Goal: Task Accomplishment & Management: Use online tool/utility

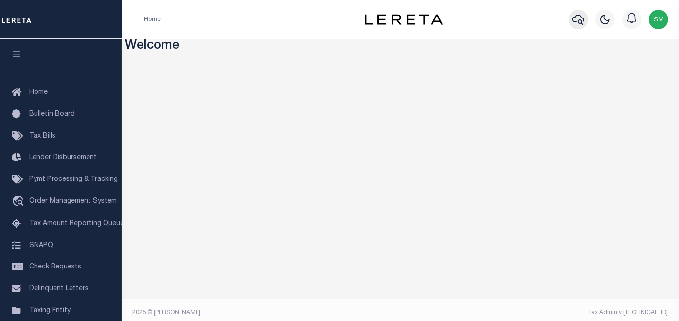
click at [578, 18] on icon "button" at bounding box center [578, 20] width 12 height 12
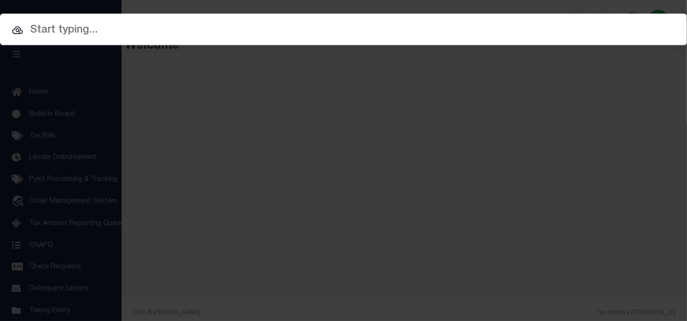
paste input "00000795073-00001"
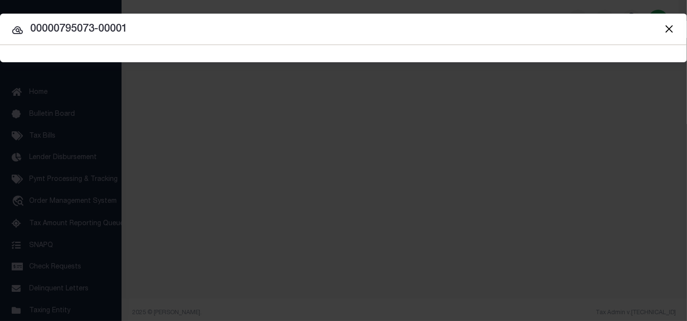
type input "00000795073-00001"
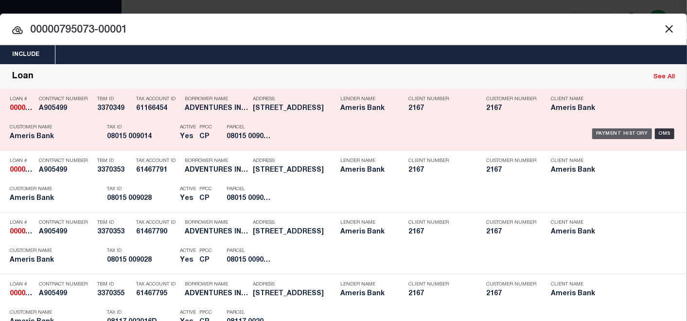
click at [615, 130] on div "Payment History" at bounding box center [622, 133] width 60 height 11
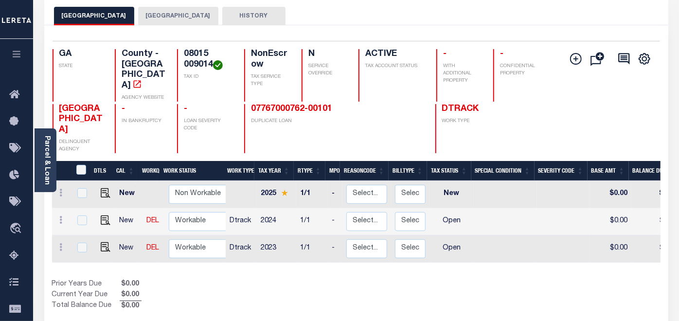
scroll to position [54, 0]
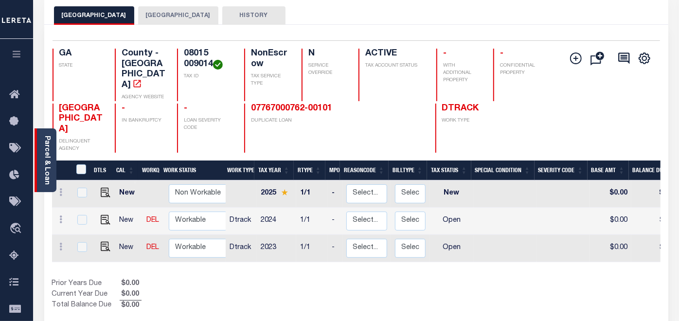
click at [46, 161] on link "Parcel & Loan" at bounding box center [46, 160] width 7 height 49
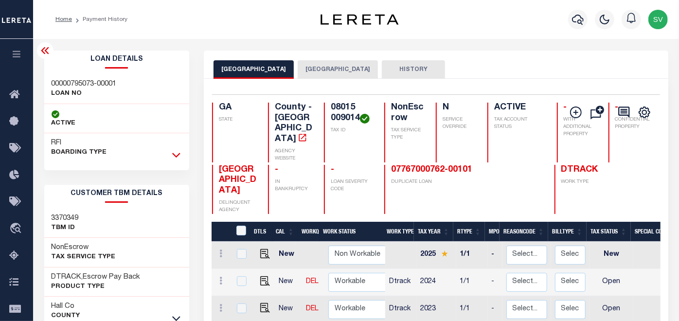
click at [178, 156] on icon at bounding box center [176, 155] width 8 height 5
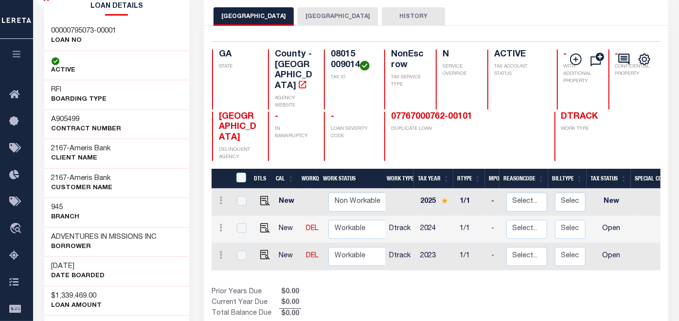
scroll to position [54, 0]
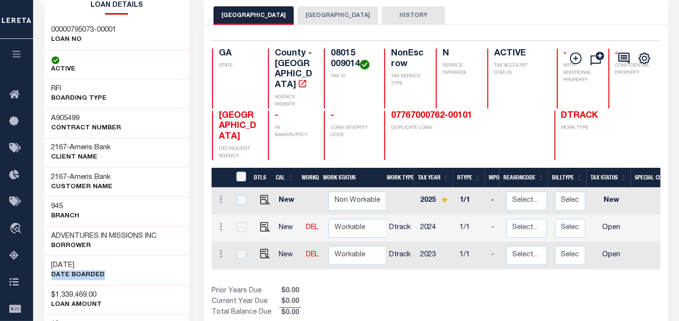
drag, startPoint x: 108, startPoint y: 275, endPoint x: 49, endPoint y: 271, distance: 59.4
click at [49, 271] on div "[DATE] DATE BOARDED" at bounding box center [116, 270] width 145 height 30
drag, startPoint x: 49, startPoint y: 271, endPoint x: 102, endPoint y: 257, distance: 55.4
click at [102, 257] on div "[DATE] DATE BOARDED" at bounding box center [116, 270] width 145 height 30
drag, startPoint x: 53, startPoint y: 263, endPoint x: 102, endPoint y: 268, distance: 48.9
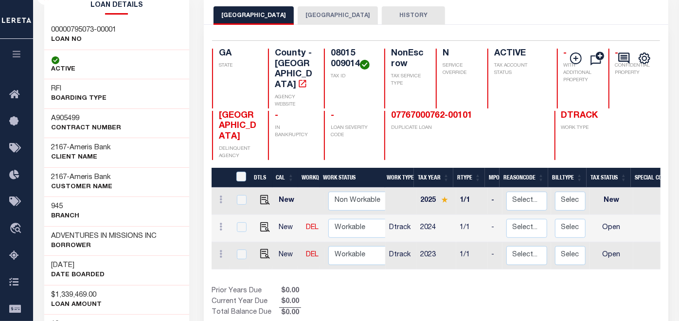
click at [102, 268] on div "[DATE] DATE BOARDED" at bounding box center [116, 270] width 145 height 30
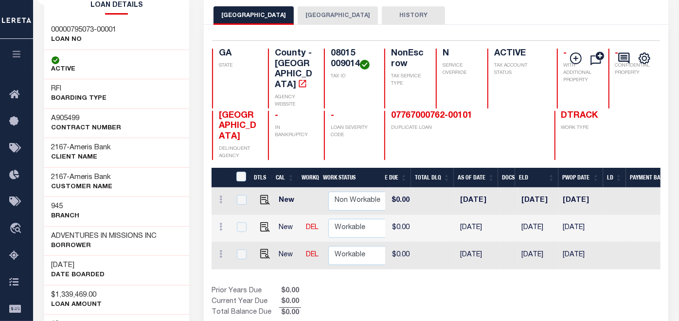
scroll to position [0, 431]
drag, startPoint x: 595, startPoint y: 243, endPoint x: 558, endPoint y: 244, distance: 37.0
click at [558, 244] on td "[DATE]" at bounding box center [577, 255] width 44 height 27
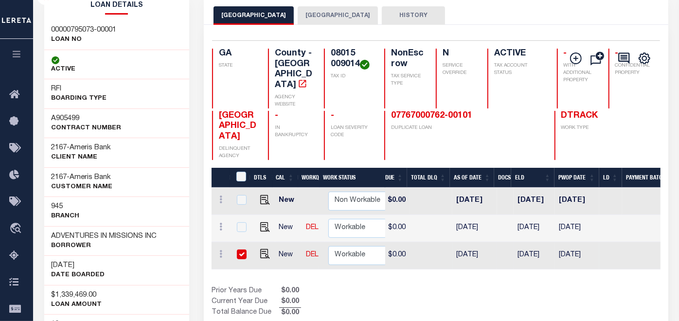
checkbox input "true"
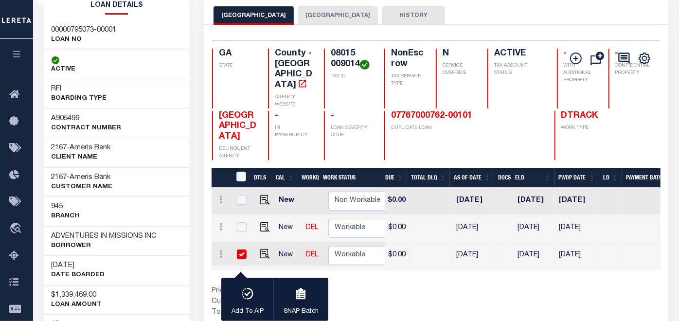
drag, startPoint x: 558, startPoint y: 244, endPoint x: 577, endPoint y: 281, distance: 41.5
click at [577, 286] on div "Show Tax Lines before Bill Release Date Prior Years Due $0.00 Current Year Due …" at bounding box center [436, 302] width 449 height 33
click at [581, 289] on div "Show Tax Lines before Bill Release Date Prior Years Due $0.00 Current Year Due …" at bounding box center [436, 302] width 449 height 33
click at [536, 242] on td "[DATE]" at bounding box center [534, 255] width 41 height 27
checkbox input "false"
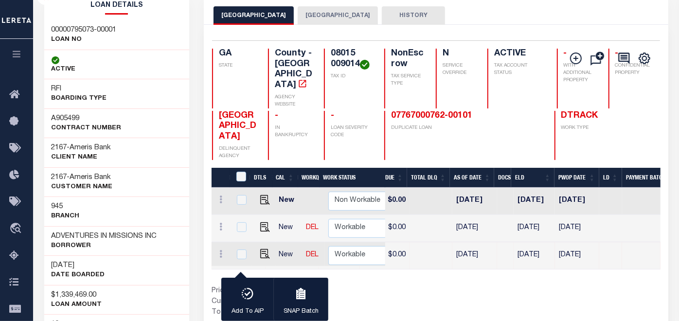
checkbox input "false"
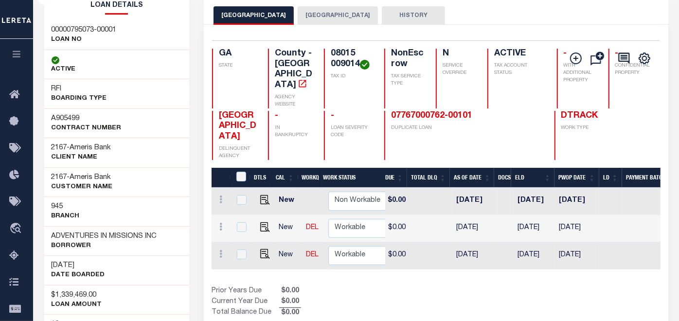
click at [536, 242] on td "[DATE]" at bounding box center [534, 255] width 41 height 27
checkbox input "true"
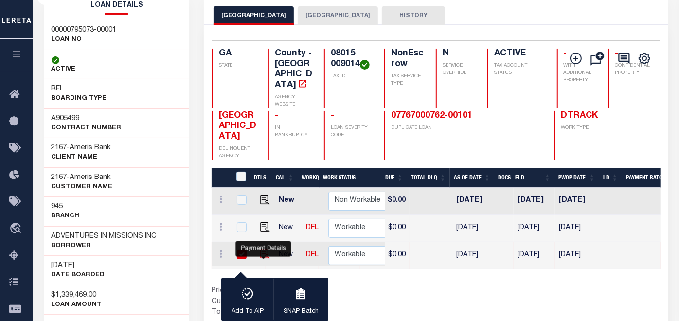
click at [264, 249] on img "" at bounding box center [265, 254] width 10 height 10
checkbox input "false"
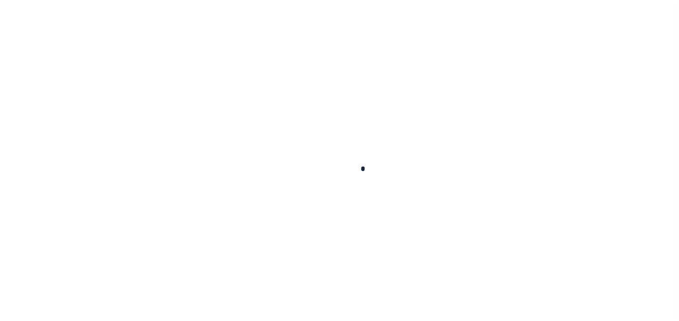
type input "[DATE]"
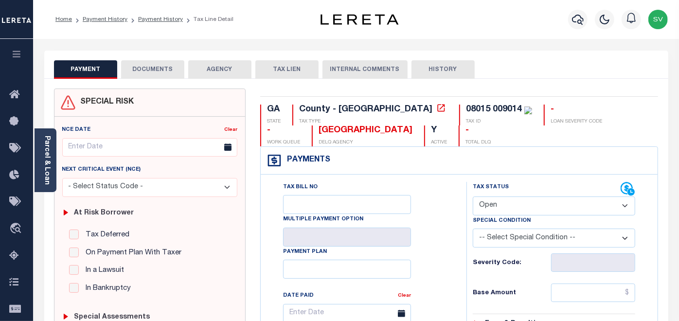
click at [504, 205] on select "- Select Status Code - Open Due/Unpaid Paid Incomplete No Tax Due Internal Refu…" at bounding box center [554, 205] width 162 height 19
select select "NTX"
click at [473, 196] on select "- Select Status Code - Open Due/Unpaid Paid Incomplete No Tax Due Internal Refu…" at bounding box center [554, 205] width 162 height 19
type input "10/14/2025"
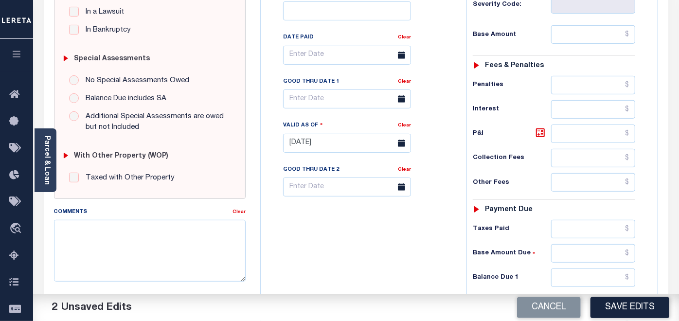
scroll to position [216, 0]
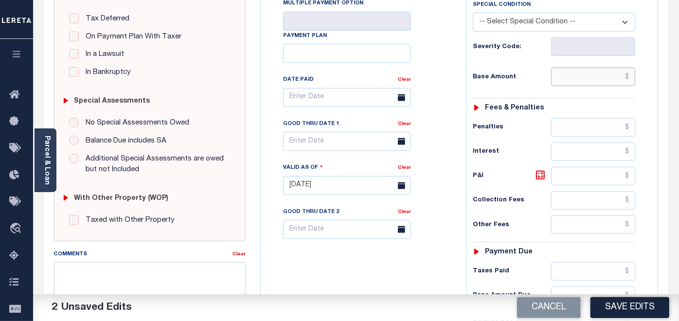
click at [597, 77] on input "text" at bounding box center [593, 77] width 85 height 18
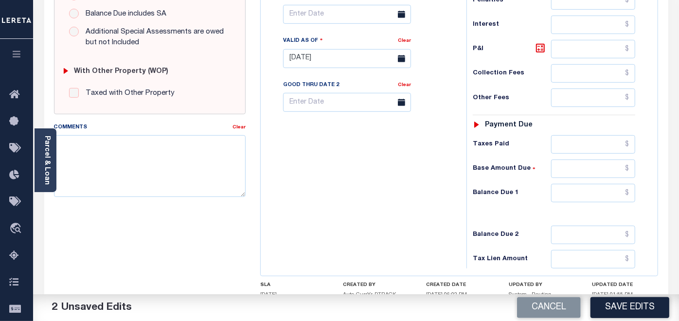
scroll to position [378, 0]
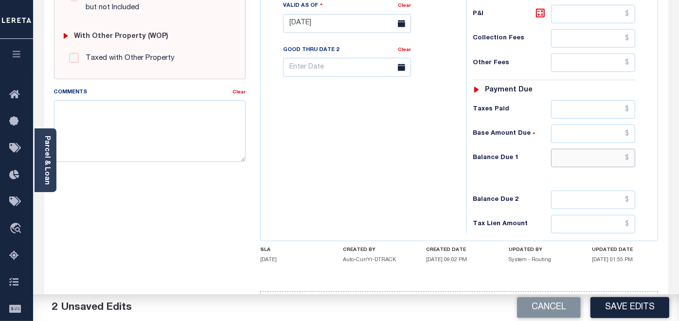
type input "$0.00"
click at [597, 152] on input "text" at bounding box center [593, 158] width 85 height 18
click at [191, 132] on textarea "Comments" at bounding box center [150, 130] width 192 height 61
type input "$0.00"
paste textarea "Taxes were due prior to the loan boarding – No Liability"
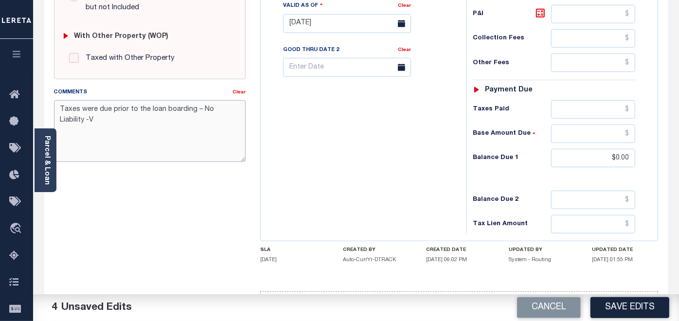
drag, startPoint x: 191, startPoint y: 132, endPoint x: 101, endPoint y: 135, distance: 89.5
click at [100, 136] on textarea "Taxes were due prior to the loan boarding – No Liability -V" at bounding box center [150, 130] width 192 height 61
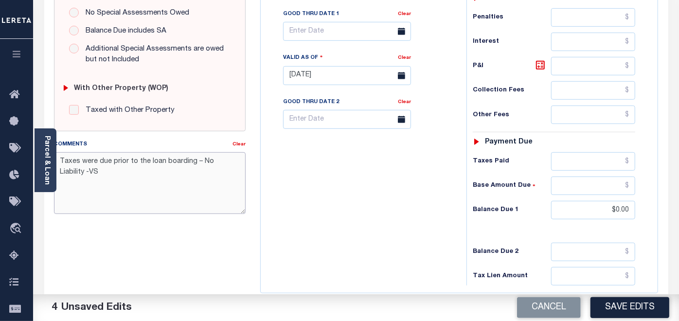
scroll to position [324, 0]
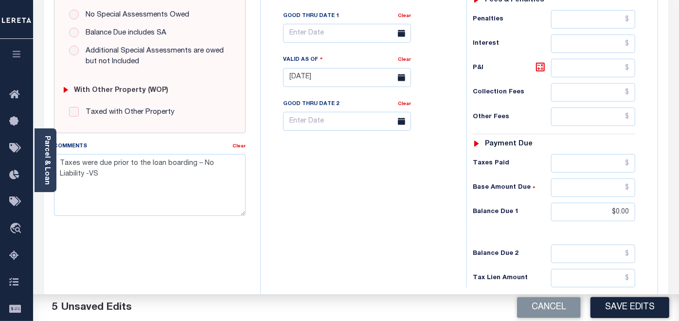
click at [80, 220] on div "Comments Clear Taxes were due prior to the loan boarding – No Liability -VS" at bounding box center [150, 182] width 206 height 83
click at [83, 171] on textarea "Taxes were due prior to the loan boarding – No Liability -VS" at bounding box center [150, 184] width 192 height 61
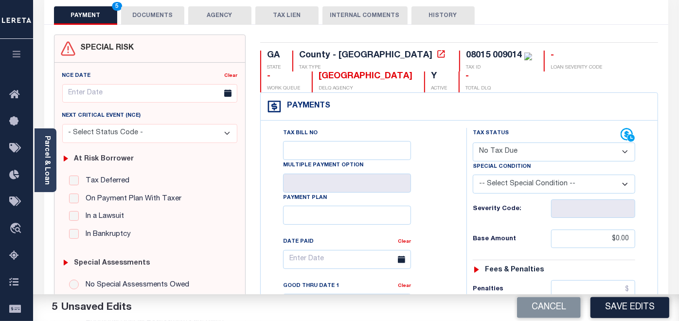
scroll to position [0, 0]
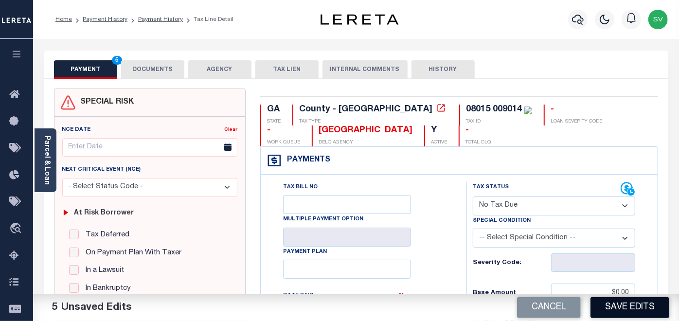
type textarea "Taxes were due prior to the loan boarding – No Liability -SV"
click at [613, 309] on button "Save Edits" at bounding box center [629, 307] width 79 height 21
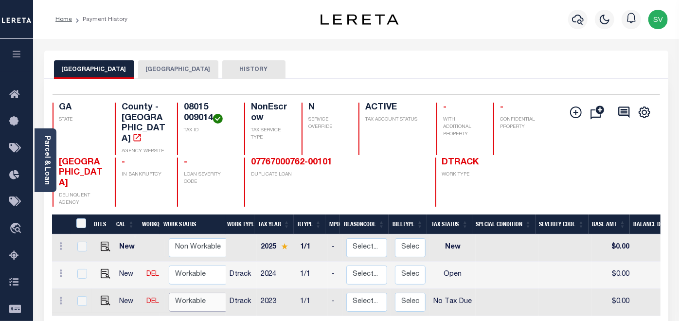
click at [183, 293] on select "Non Workable Workable" at bounding box center [198, 302] width 58 height 19
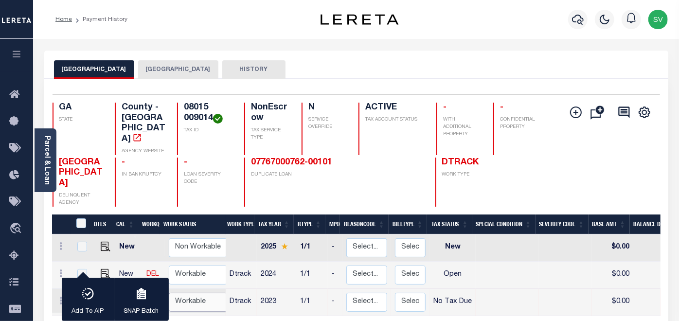
checkbox input "true"
select select "true"
click at [169, 293] on select "Non Workable Workable" at bounding box center [198, 302] width 58 height 19
checkbox input "false"
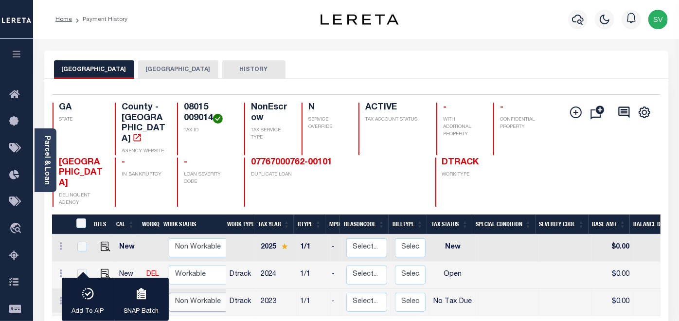
checkbox input "false"
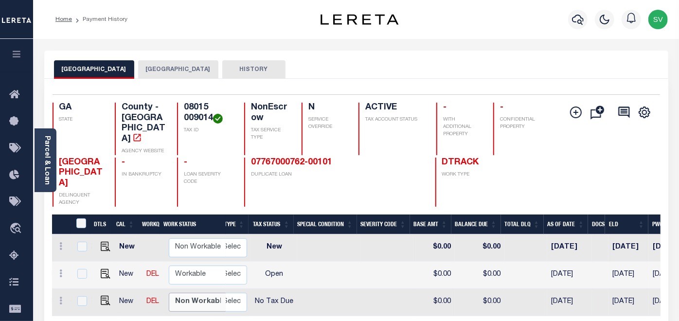
scroll to position [0, 203]
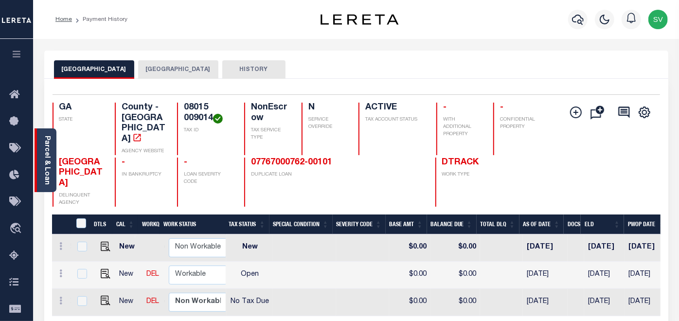
click at [44, 154] on link "Parcel & Loan" at bounding box center [46, 160] width 7 height 49
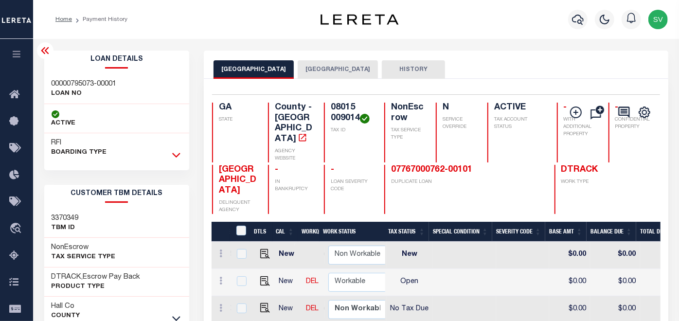
click at [177, 151] on icon at bounding box center [176, 155] width 8 height 10
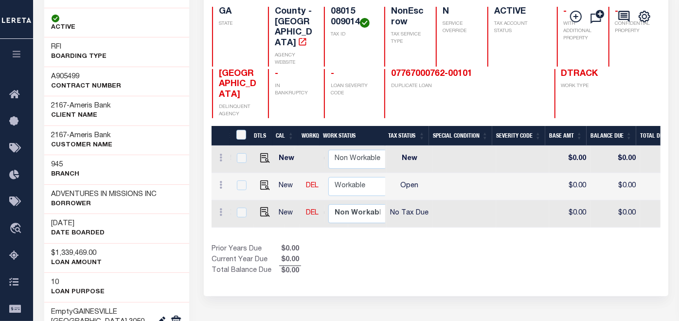
scroll to position [108, 0]
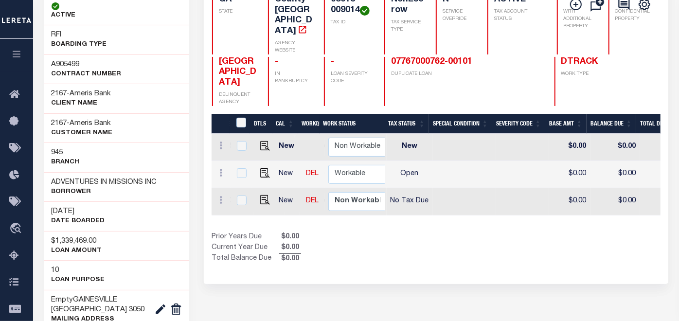
drag, startPoint x: 53, startPoint y: 211, endPoint x: 94, endPoint y: 208, distance: 41.4
click at [94, 208] on h3 "[DATE]" at bounding box center [78, 212] width 53 height 10
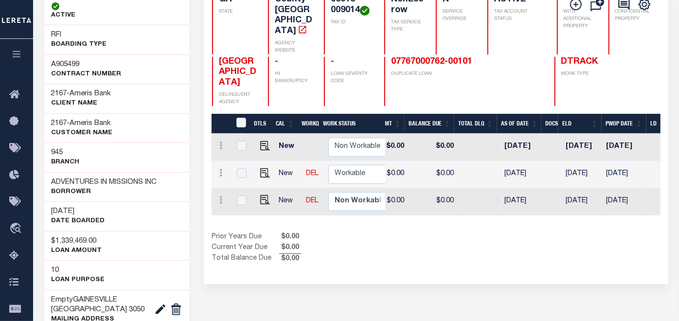
scroll to position [0, 0]
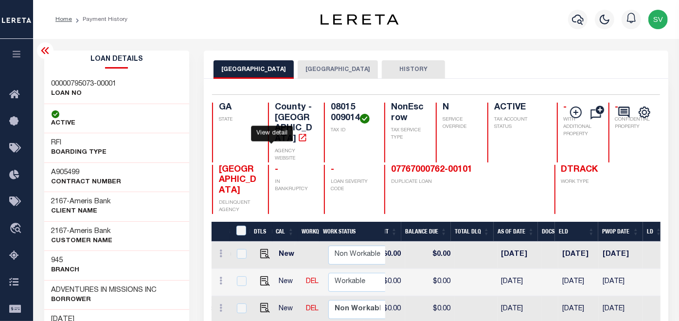
click at [298, 133] on icon "" at bounding box center [303, 138] width 10 height 10
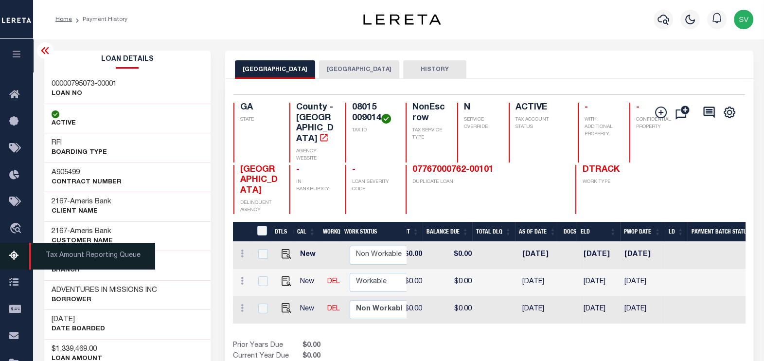
click at [12, 253] on icon at bounding box center [17, 256] width 16 height 12
